Goal: Register for event/course

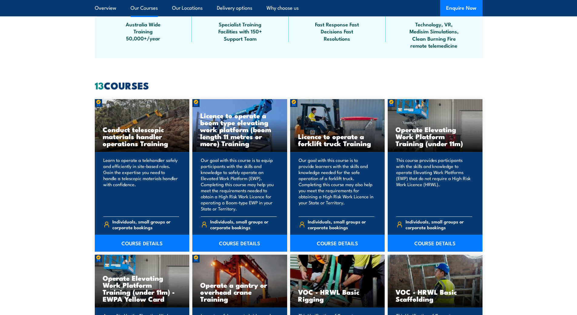
scroll to position [424, 0]
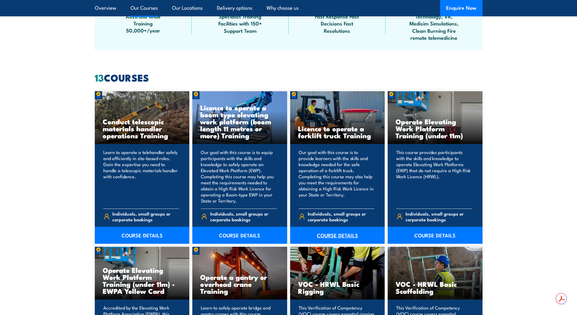
click at [323, 236] on link "COURSE DETAILS" at bounding box center [337, 235] width 95 height 17
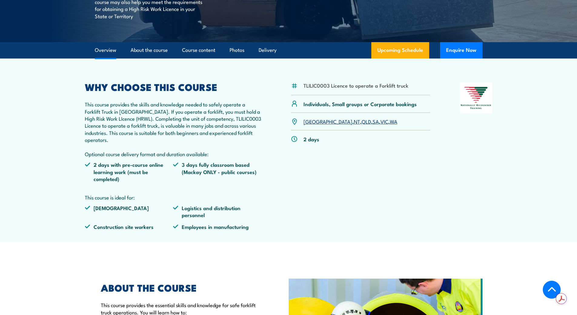
scroll to position [152, 0]
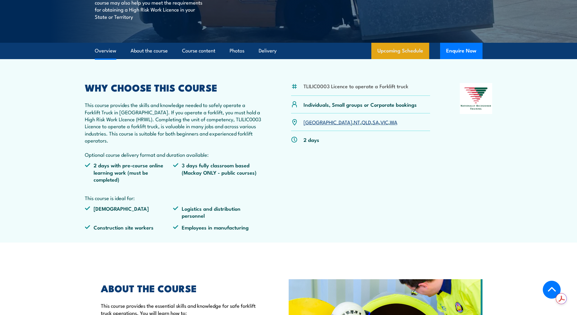
click at [392, 51] on link "Upcoming Schedule" at bounding box center [401, 51] width 58 height 16
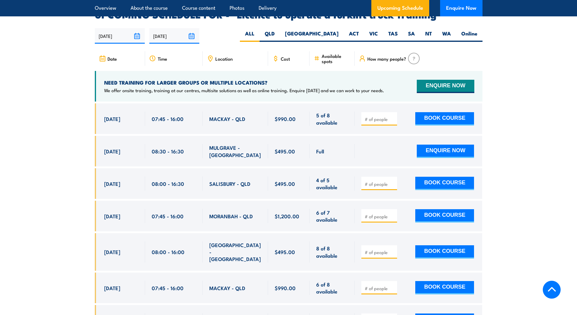
scroll to position [1014, 0]
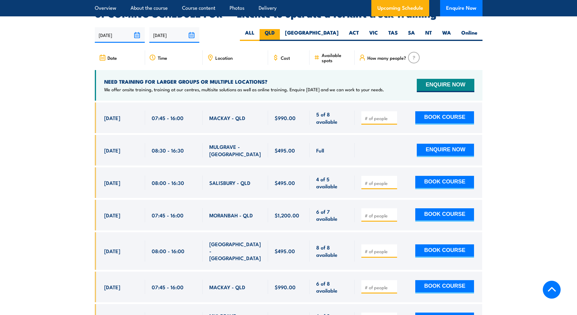
click at [280, 29] on label "QLD" at bounding box center [270, 35] width 20 height 12
click at [279, 29] on input "QLD" at bounding box center [277, 31] width 4 height 4
radio input "true"
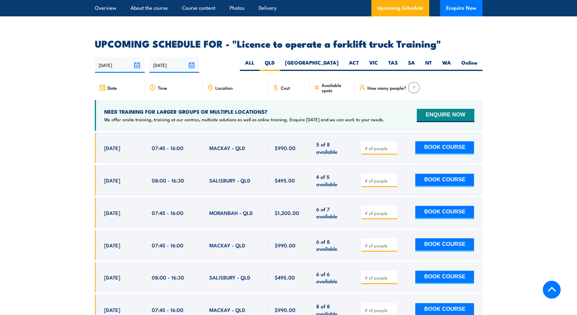
scroll to position [984, 0]
